Goal: Task Accomplishment & Management: Use online tool/utility

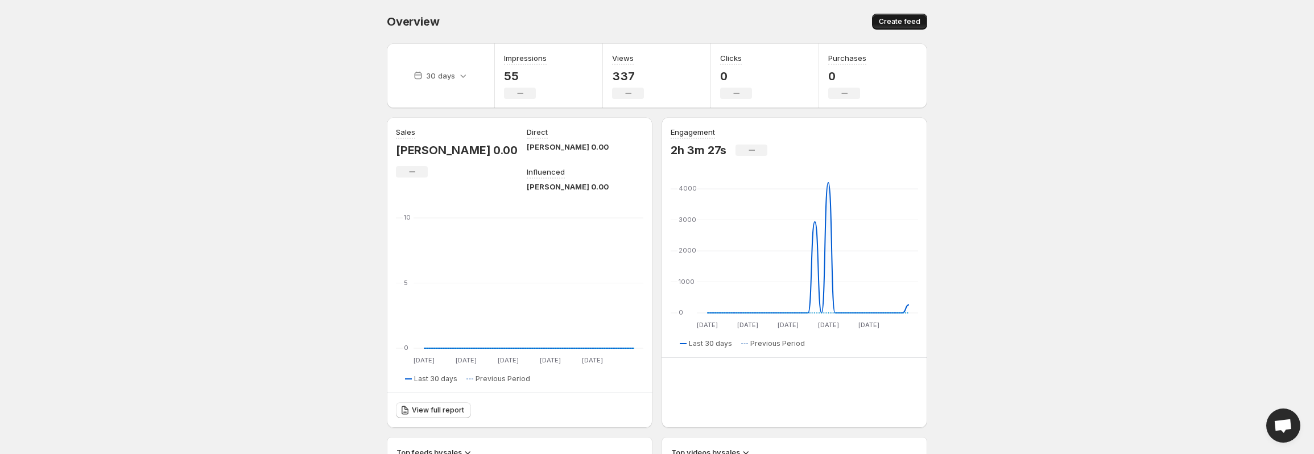
click at [894, 20] on span "Create feed" at bounding box center [900, 21] width 42 height 9
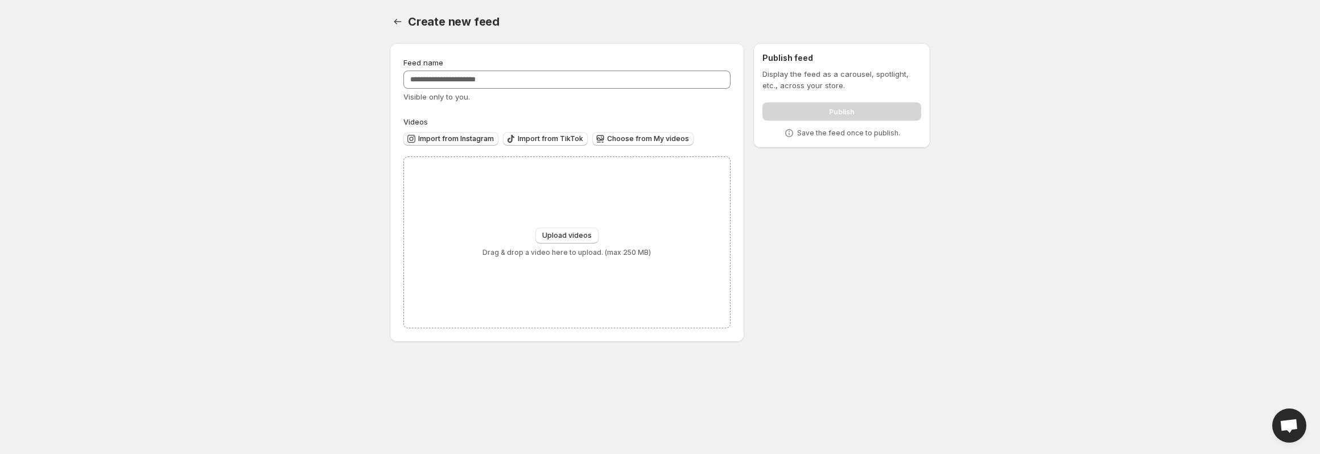
click at [464, 139] on span "Import from Instagram" at bounding box center [456, 138] width 76 height 9
click at [551, 140] on span "Import from TikTok" at bounding box center [550, 138] width 65 height 9
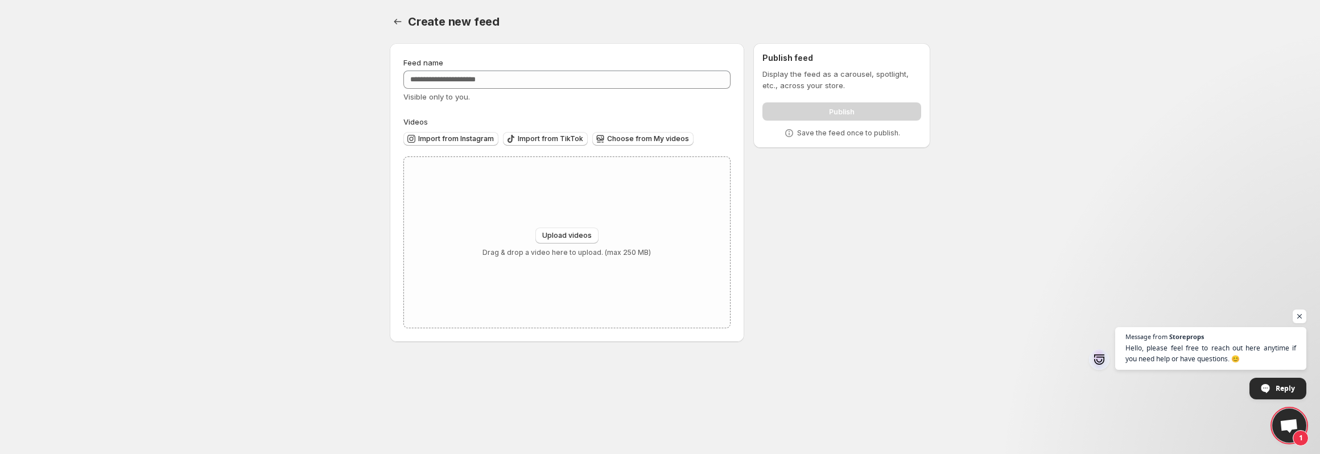
click at [358, 171] on body "Home Feeds Videos Subscription Settings Create new feed. This page is ready Cre…" at bounding box center [660, 227] width 1320 height 454
click at [239, 210] on body "Home Feeds Videos Subscription Settings Create new feed. This page is ready Cre…" at bounding box center [660, 227] width 1320 height 454
click at [187, 118] on body "Home Feeds Videos Subscription Settings Create new feed. This page is ready Cre…" at bounding box center [660, 227] width 1320 height 454
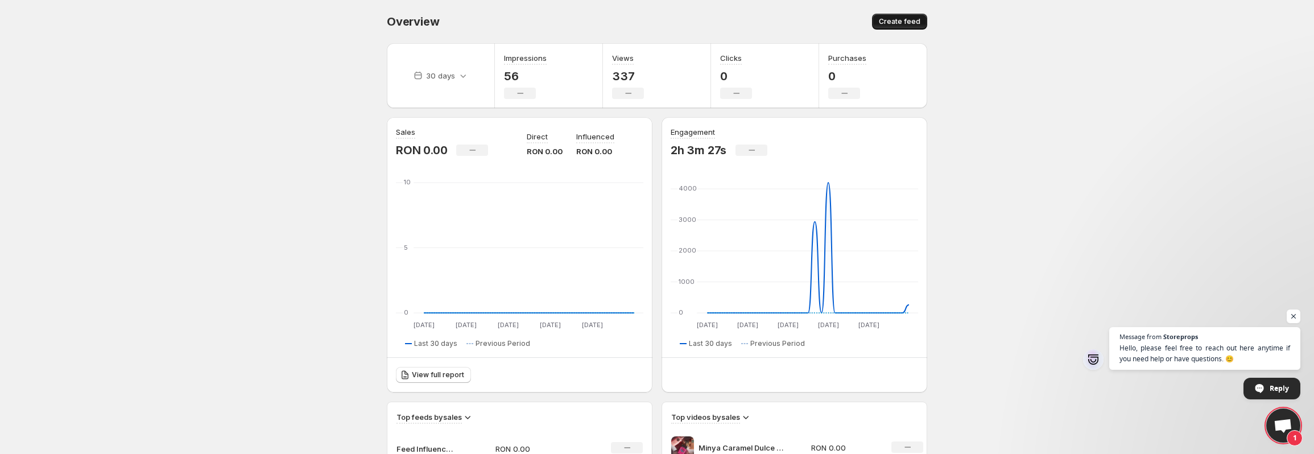
click at [894, 18] on span "Create feed" at bounding box center [900, 21] width 42 height 9
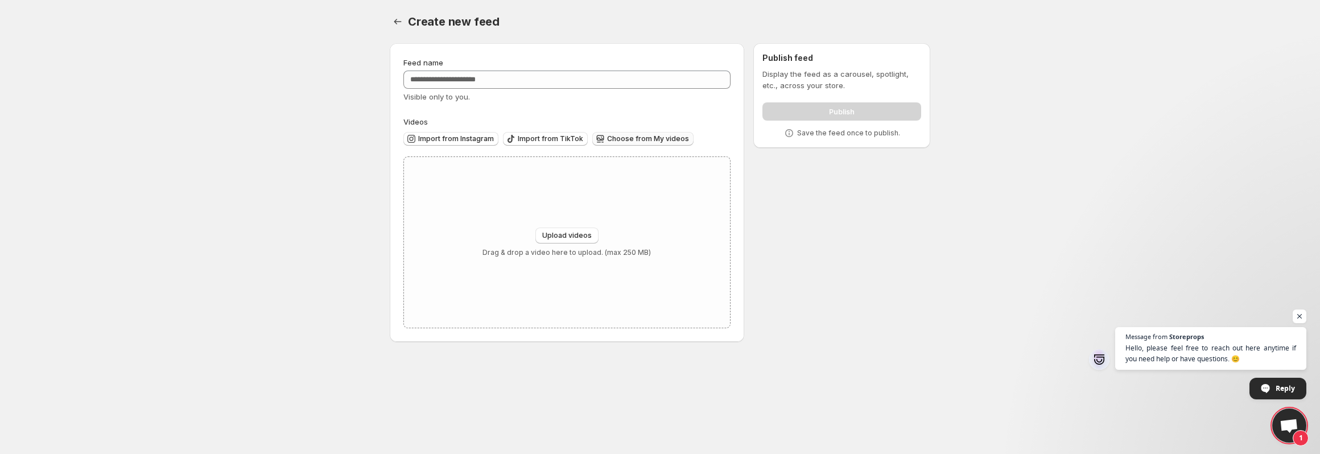
click at [638, 140] on span "Choose from My videos" at bounding box center [648, 138] width 82 height 9
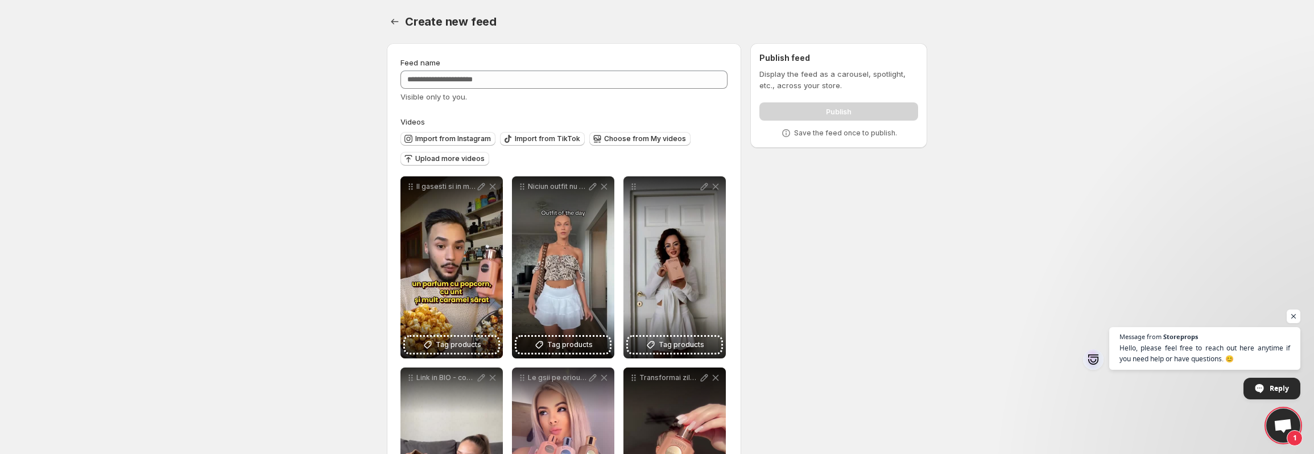
click at [510, 69] on div "Feed name Visible only to you." at bounding box center [563, 80] width 327 height 46
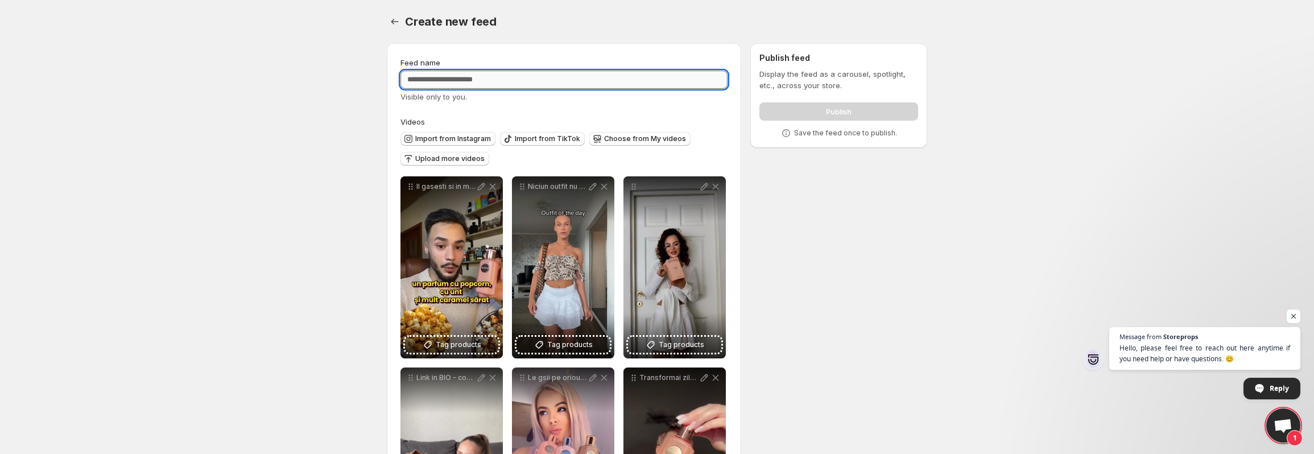
click at [513, 77] on input "Feed name" at bounding box center [563, 80] width 327 height 18
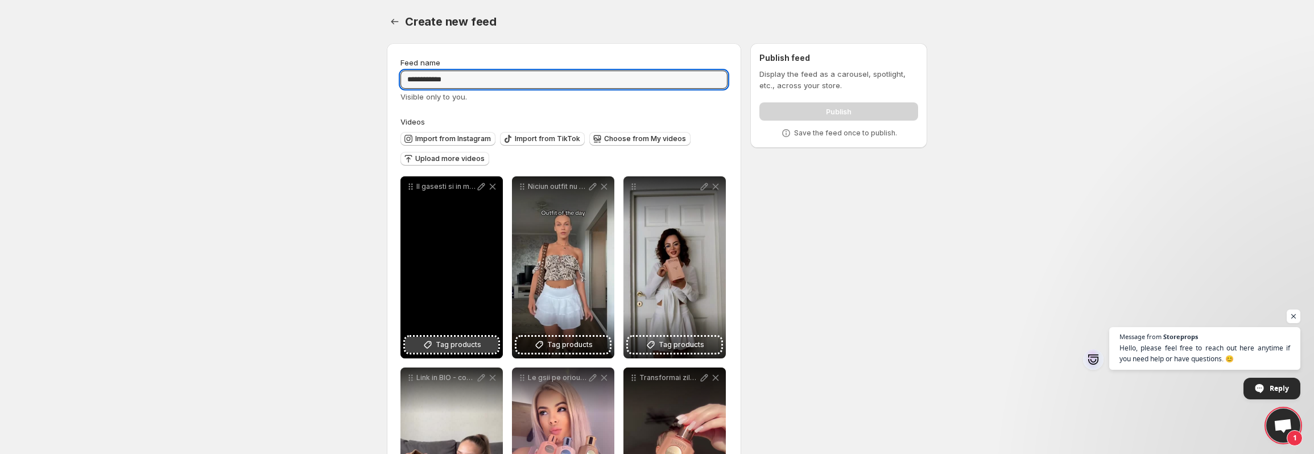
type input "**********"
click at [452, 344] on span "Tag products" at bounding box center [459, 344] width 46 height 11
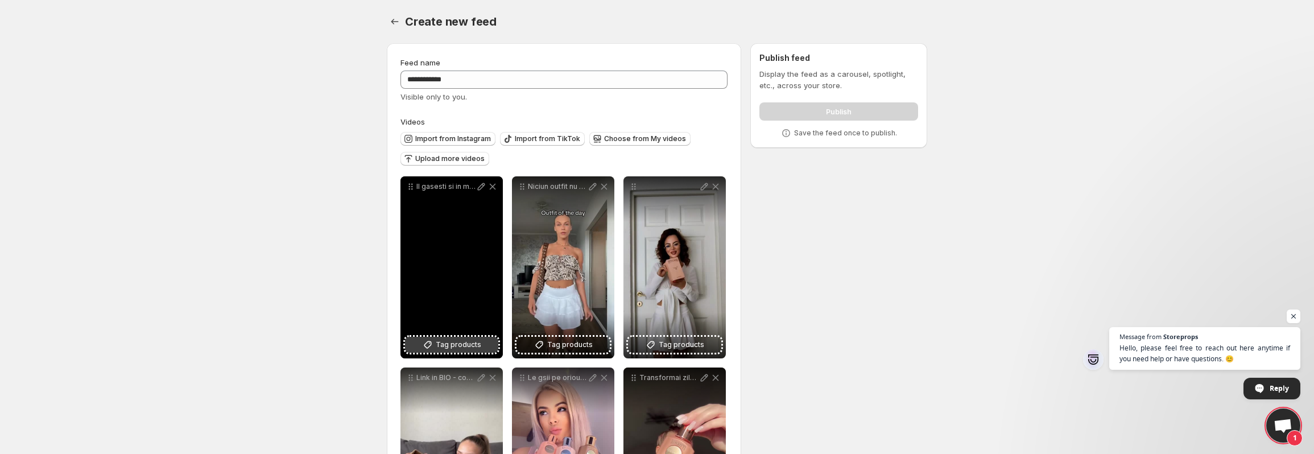
click at [457, 342] on span "Tag products" at bounding box center [459, 344] width 46 height 11
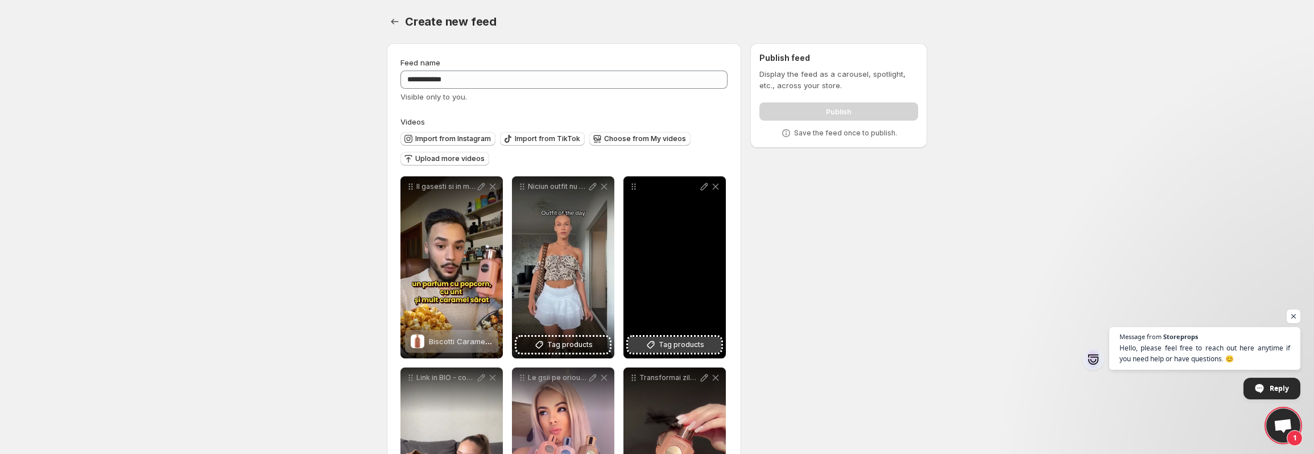
click at [675, 340] on span "Tag products" at bounding box center [682, 344] width 46 height 11
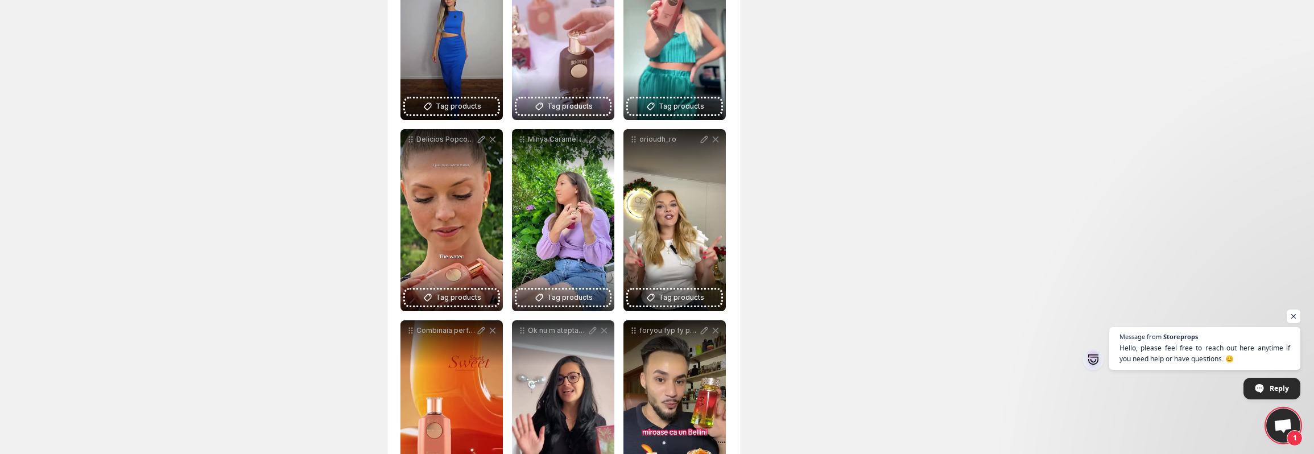
scroll to position [683, 0]
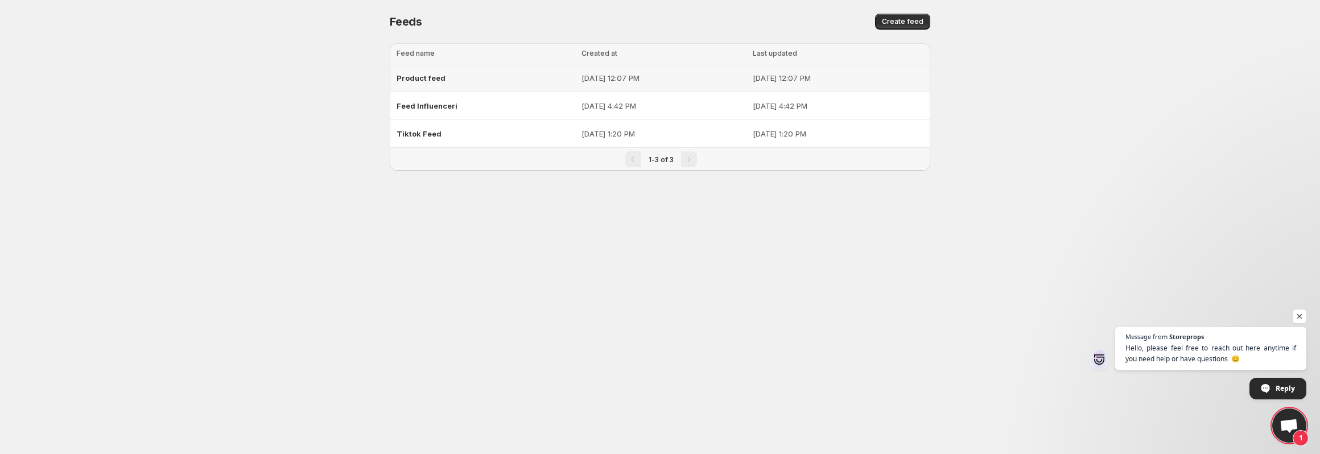
click at [435, 79] on span "Product feed" at bounding box center [420, 77] width 49 height 9
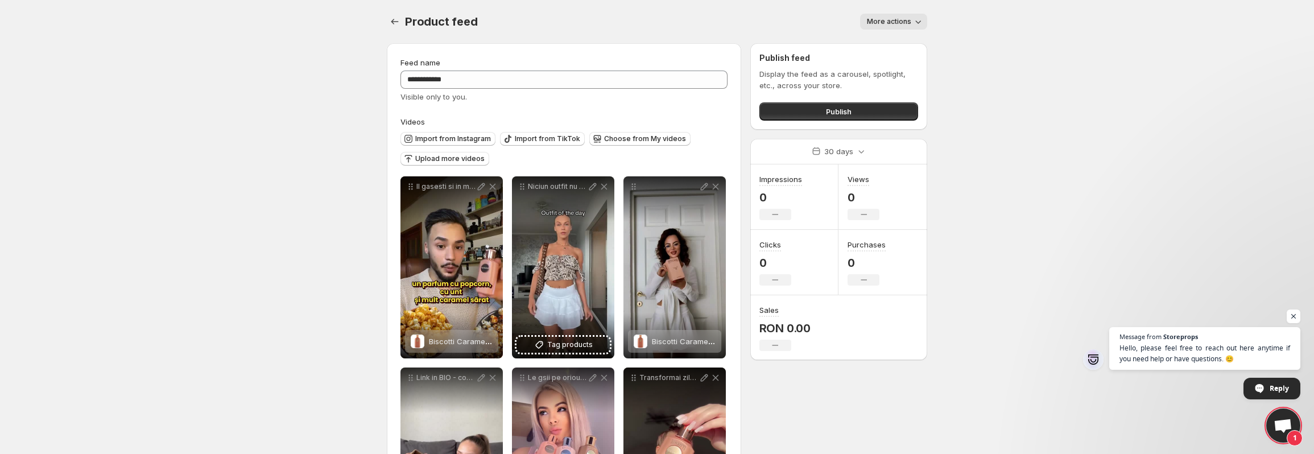
click at [916, 24] on icon "button" at bounding box center [917, 21] width 11 height 11
click at [915, 24] on icon "button" at bounding box center [917, 21] width 11 height 11
click at [1026, 149] on body "**********" at bounding box center [657, 227] width 1314 height 454
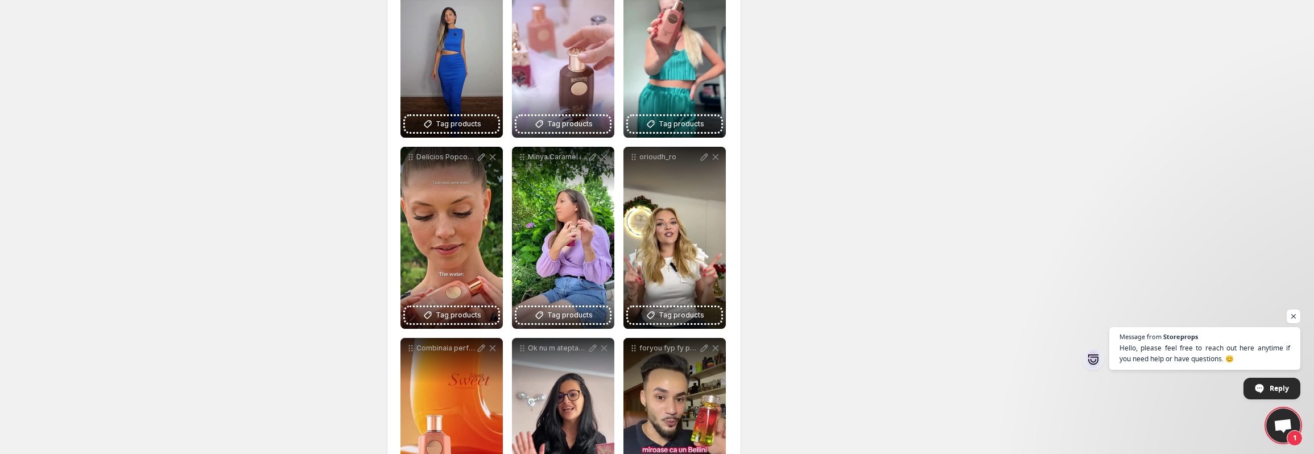
scroll to position [455, 0]
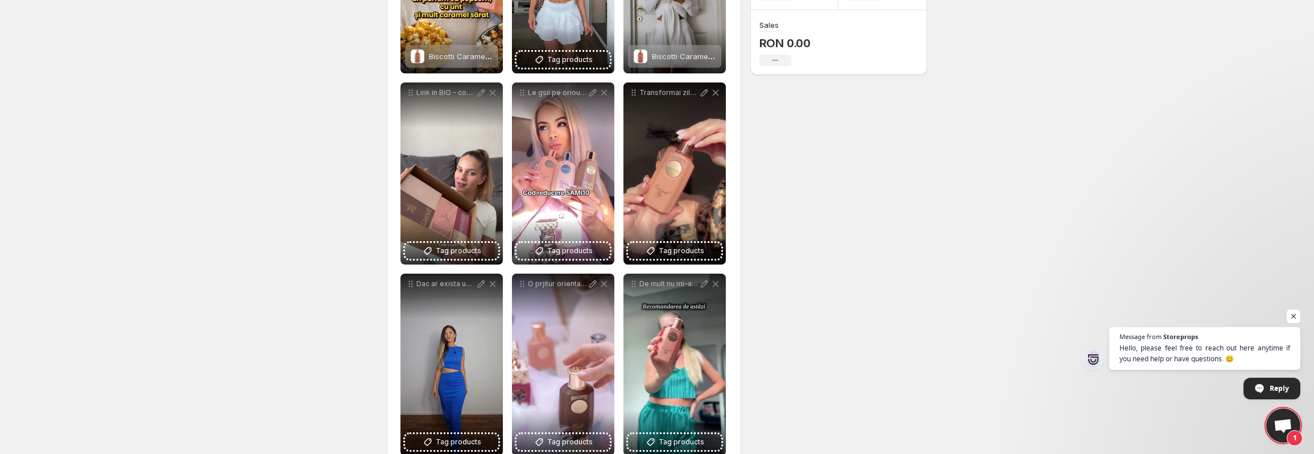
scroll to position [114, 0]
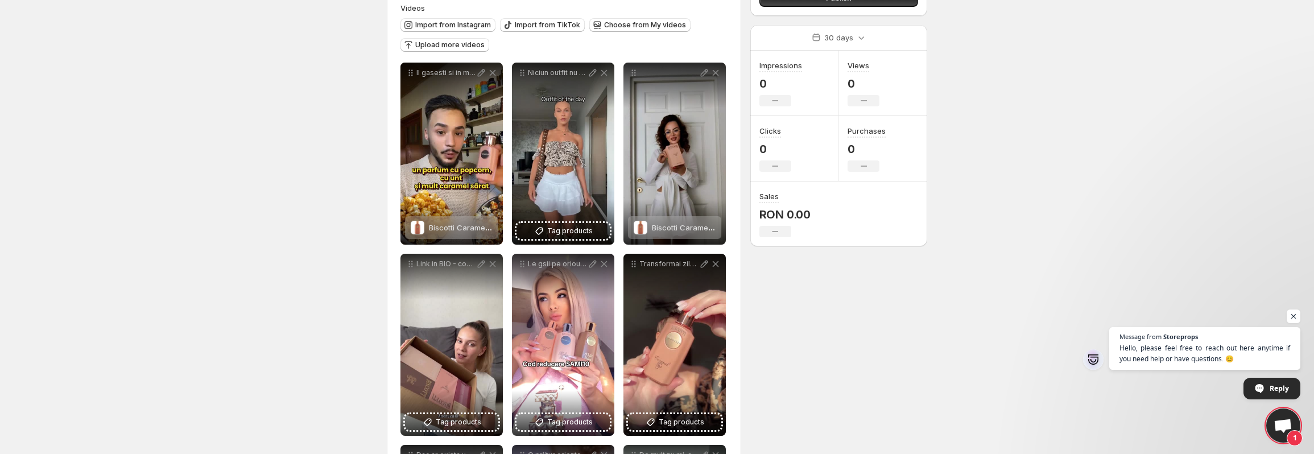
click at [220, 218] on body "**********" at bounding box center [657, 113] width 1314 height 454
click at [262, 212] on body "**********" at bounding box center [657, 113] width 1314 height 454
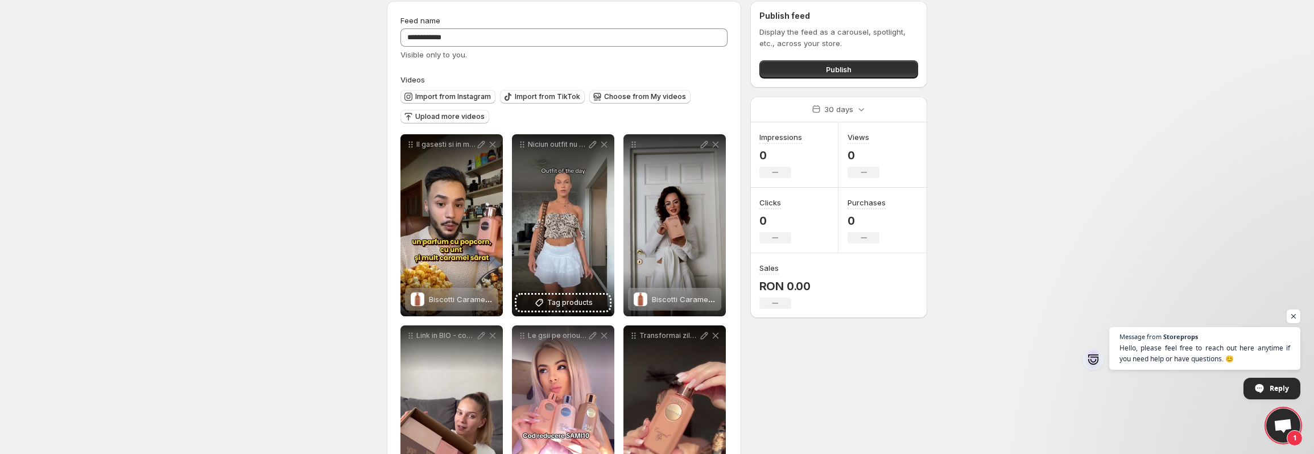
scroll to position [0, 0]
